Goal: Task Accomplishment & Management: Manage account settings

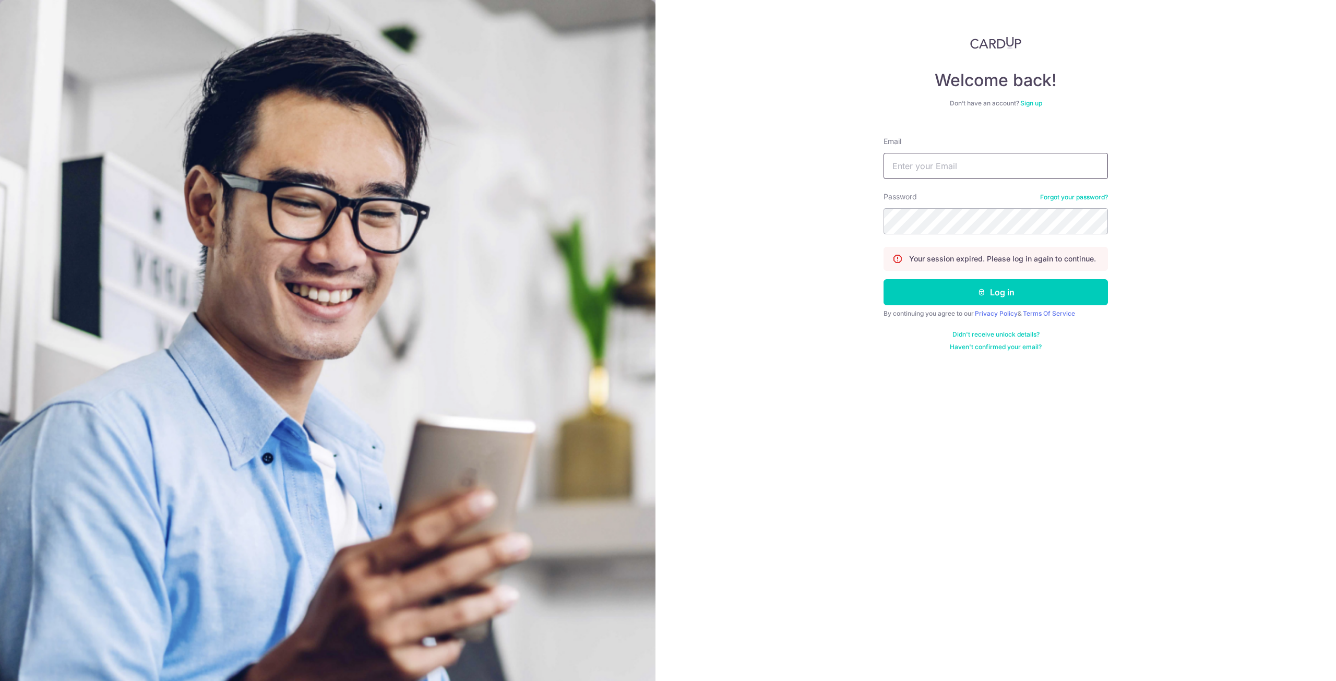
click at [906, 170] on input "Email" at bounding box center [995, 166] width 224 height 26
type input "h"
type input "[EMAIL_ADDRESS][DOMAIN_NAME]"
click at [883, 279] on button "Log in" at bounding box center [995, 292] width 224 height 26
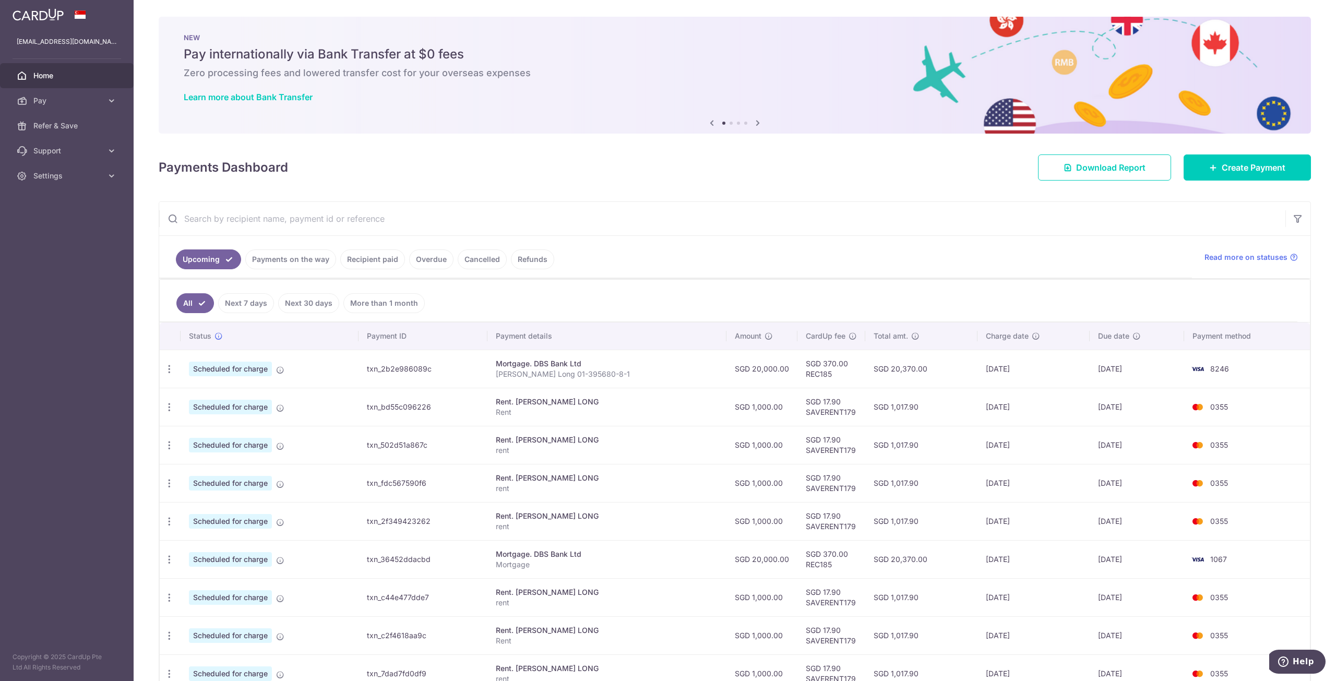
click at [294, 255] on link "Payments on the way" at bounding box center [290, 259] width 91 height 20
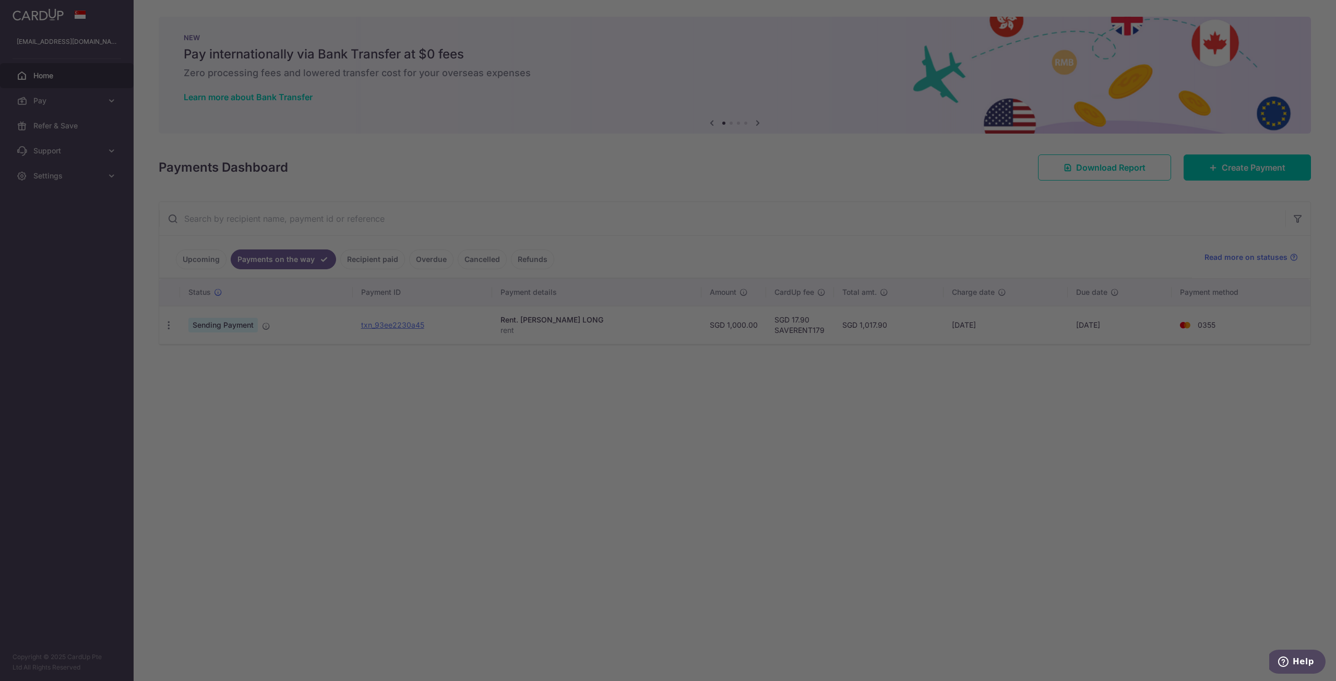
click at [211, 262] on body "[EMAIL_ADDRESS][DOMAIN_NAME] Home Pay Payments Recipients Cards Refer & Save Su…" at bounding box center [668, 340] width 1336 height 681
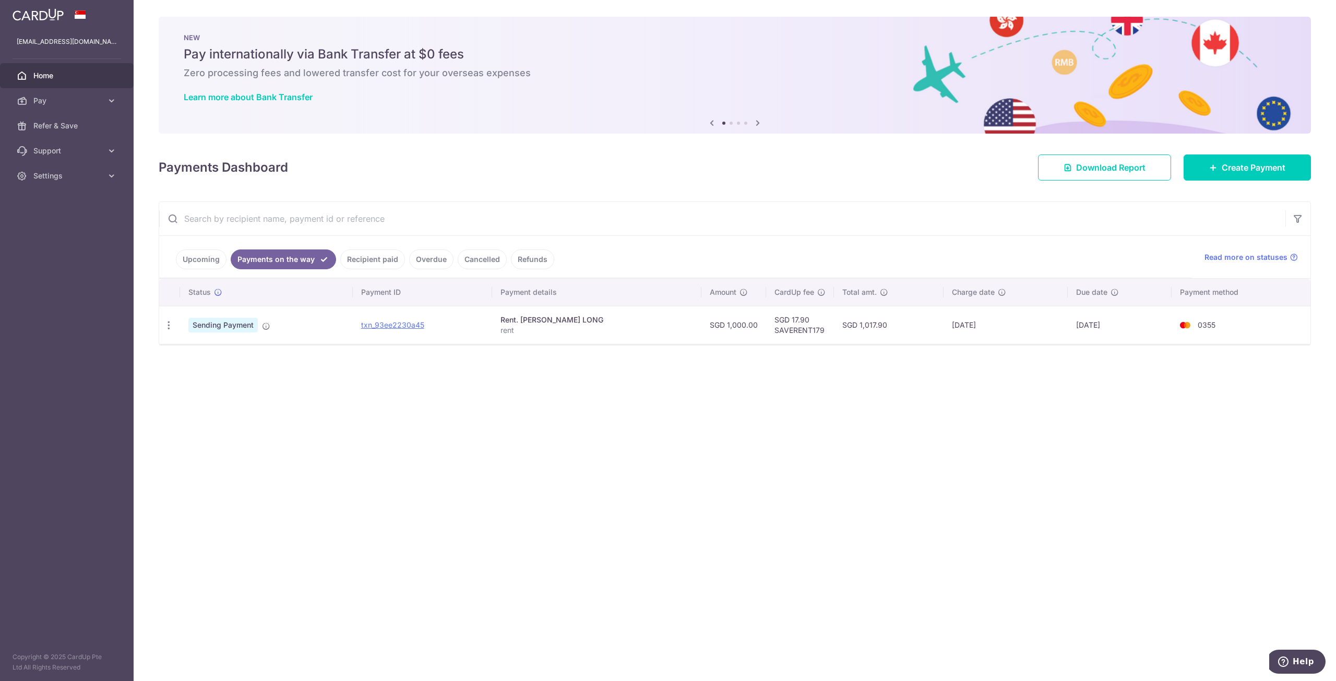
click at [195, 259] on link "Upcoming" at bounding box center [201, 259] width 51 height 20
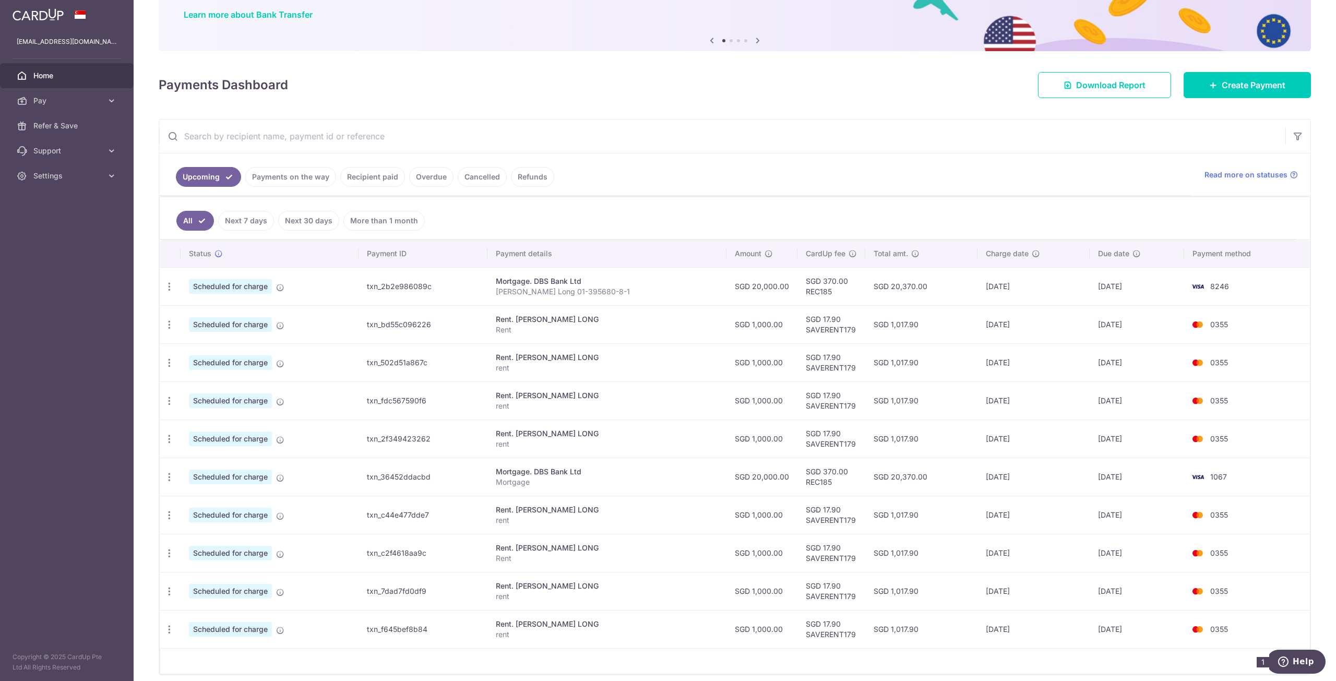
scroll to position [121, 0]
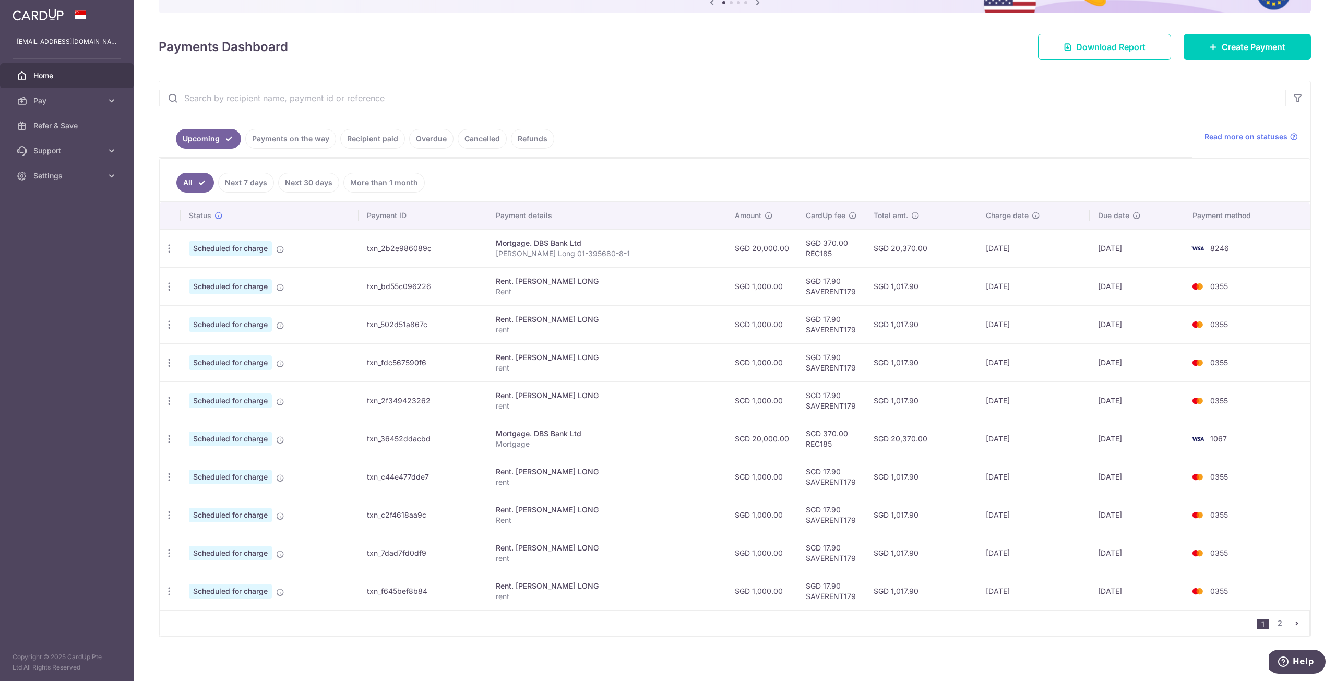
click at [322, 135] on link "Payments on the way" at bounding box center [290, 139] width 91 height 20
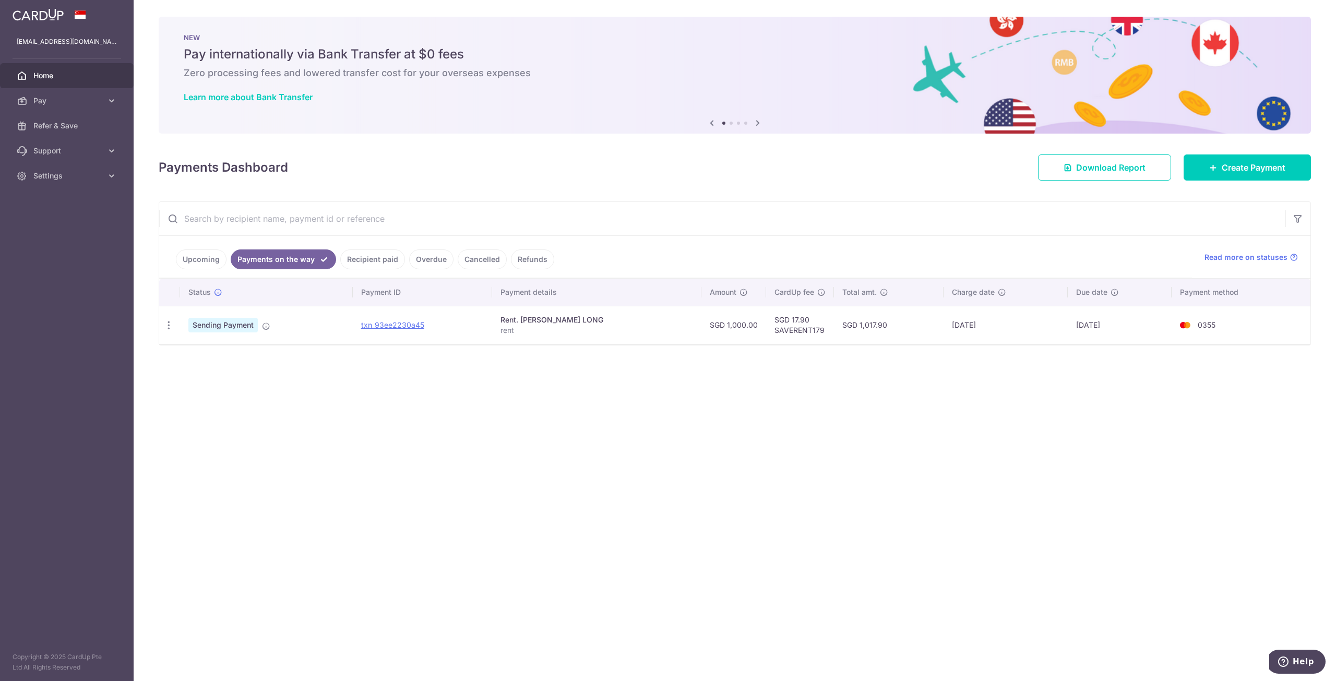
click at [187, 253] on link "Upcoming" at bounding box center [201, 259] width 51 height 20
